Goal: Communication & Community: Participate in discussion

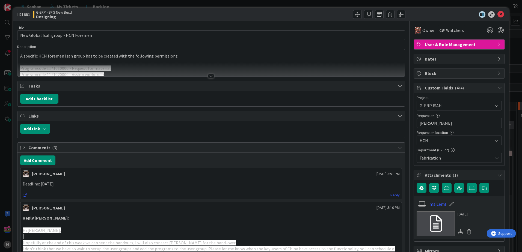
click at [205, 75] on div at bounding box center [210, 69] width 387 height 14
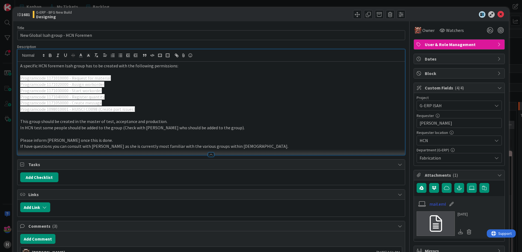
click at [418, 6] on div "ID 1681 G-ERP - BFG New Build Designing Title 35 / 128 New Global Isah group - …" at bounding box center [261, 126] width 522 height 252
click at [415, 5] on div "Kanban My Tickets Backlog Kanban My Tickets Backlog" at bounding box center [268, 6] width 507 height 13
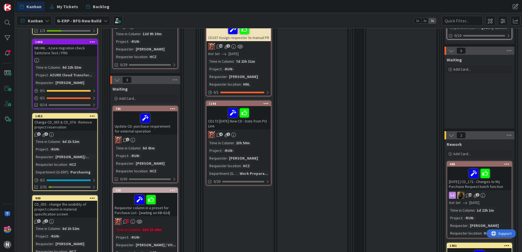
scroll to position [191, 0]
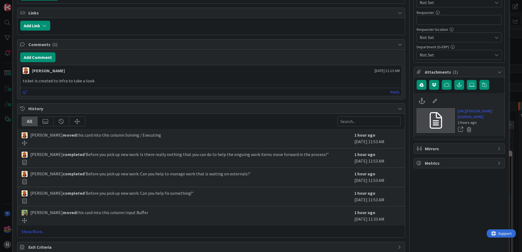
scroll to position [109, 0]
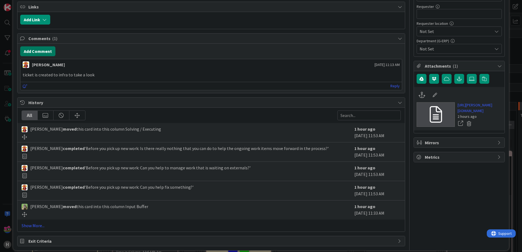
click at [46, 51] on button "Add Comment" at bounding box center [37, 51] width 35 height 10
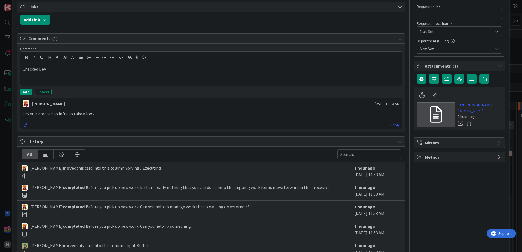
scroll to position [0, 0]
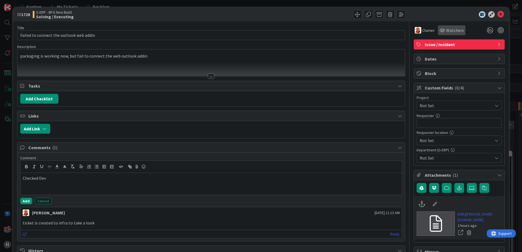
click at [443, 34] on div "Watchers" at bounding box center [452, 30] width 28 height 10
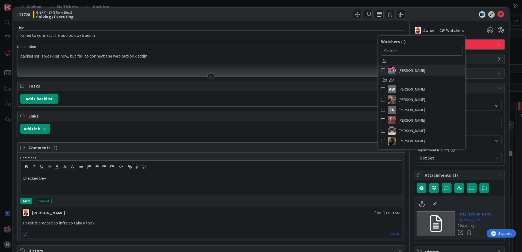
click at [381, 68] on span at bounding box center [383, 70] width 4 height 8
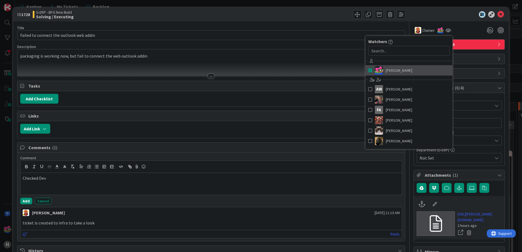
scroll to position [82, 0]
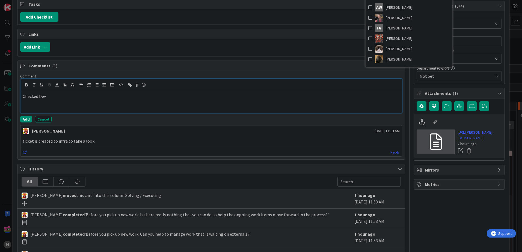
click at [56, 97] on p "Checked Dev" at bounding box center [211, 96] width 377 height 6
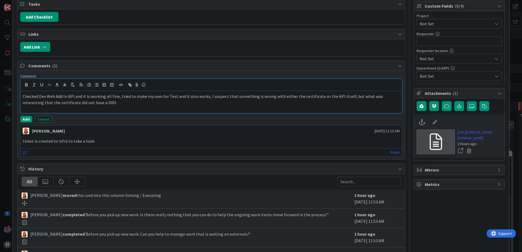
click at [122, 100] on p "Checked Dev Web Add In API and it is working all fine, tried to make my own for…" at bounding box center [211, 99] width 377 height 12
click at [97, 106] on p "Checked Dev Web Add In API and it is working all fine, tried to make my own for…" at bounding box center [211, 99] width 377 height 12
click at [28, 118] on button "Add" at bounding box center [26, 119] width 12 height 7
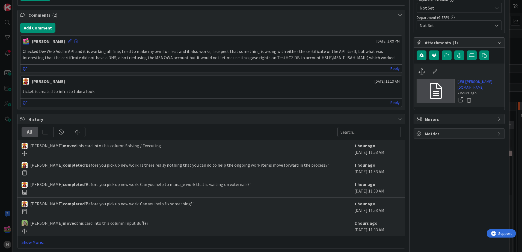
scroll to position [155, 0]
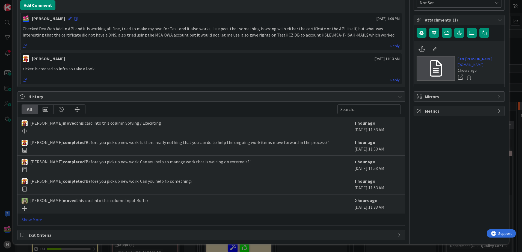
click at [32, 220] on link "Show More..." at bounding box center [211, 219] width 379 height 7
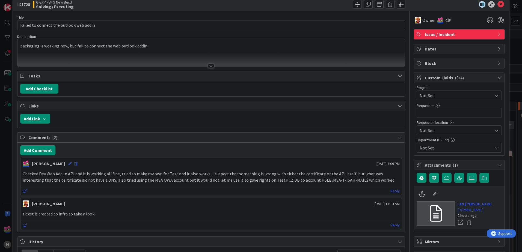
scroll to position [0, 0]
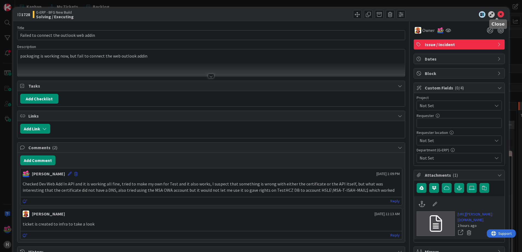
click at [497, 15] on icon at bounding box center [500, 14] width 7 height 7
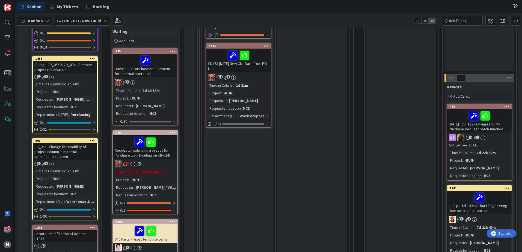
scroll to position [382, 0]
